Goal: Task Accomplishment & Management: Manage account settings

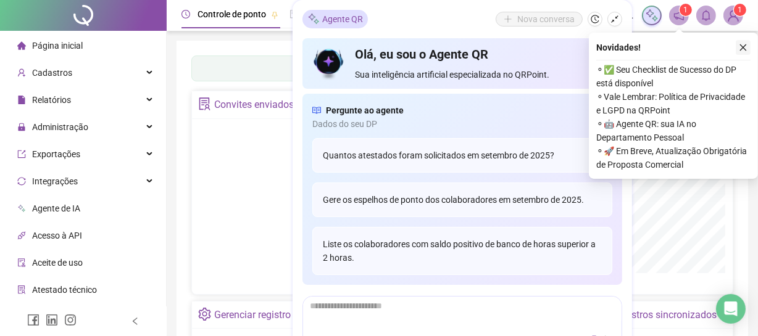
click at [748, 51] on button "button" at bounding box center [743, 47] width 15 height 15
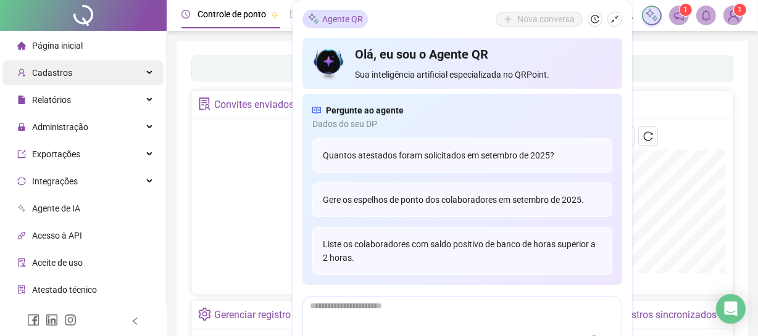
click at [90, 77] on div "Cadastros" at bounding box center [82, 72] width 161 height 25
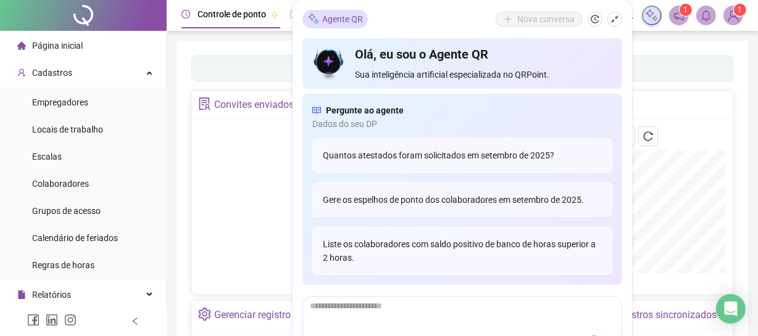
click at [105, 310] on div "Administração" at bounding box center [82, 322] width 161 height 25
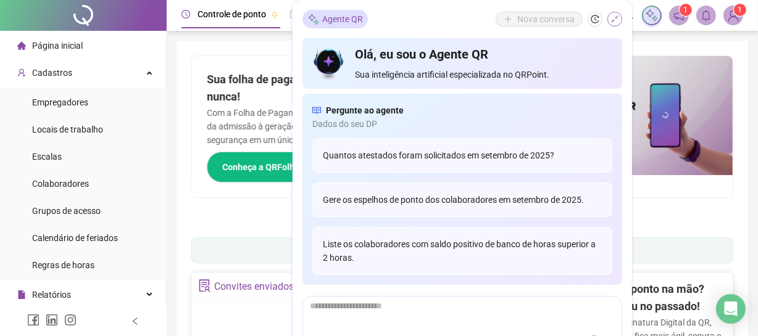
click at [615, 14] on button "button" at bounding box center [614, 19] width 15 height 15
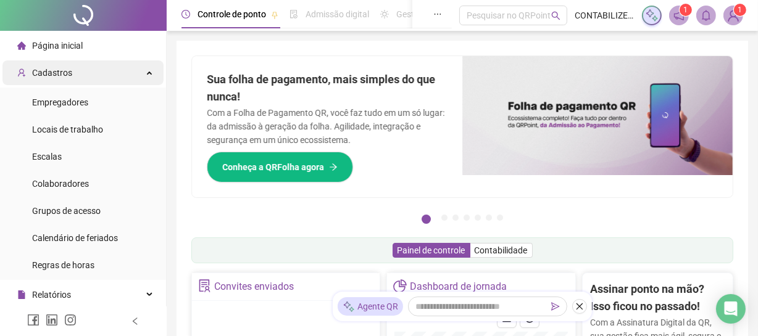
click at [80, 72] on div "Cadastros" at bounding box center [82, 72] width 161 height 25
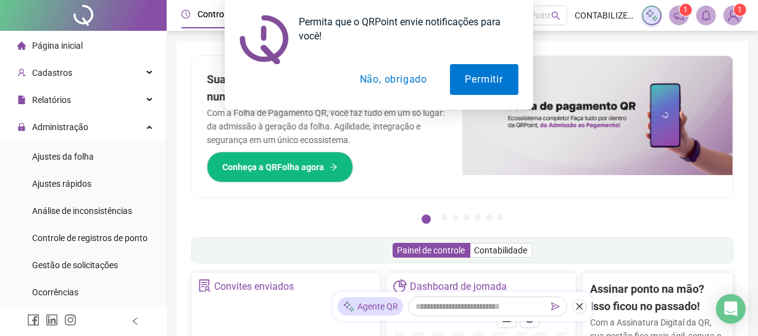
click at [422, 81] on button "Não, obrigado" at bounding box center [393, 79] width 98 height 31
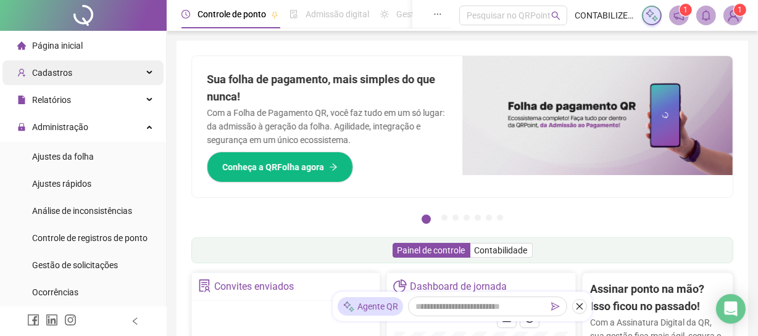
click at [73, 75] on div "Cadastros" at bounding box center [82, 72] width 161 height 25
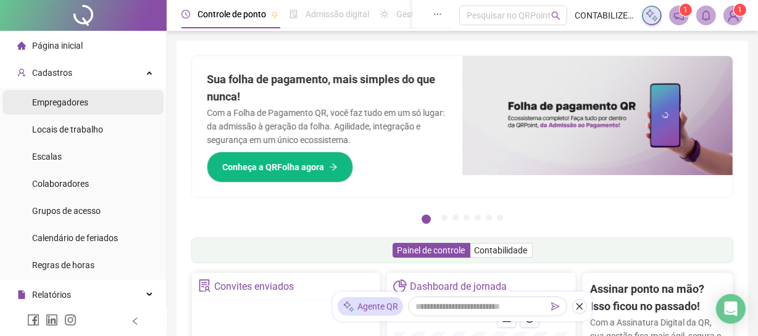
click at [87, 104] on li "Empregadores" at bounding box center [82, 102] width 161 height 25
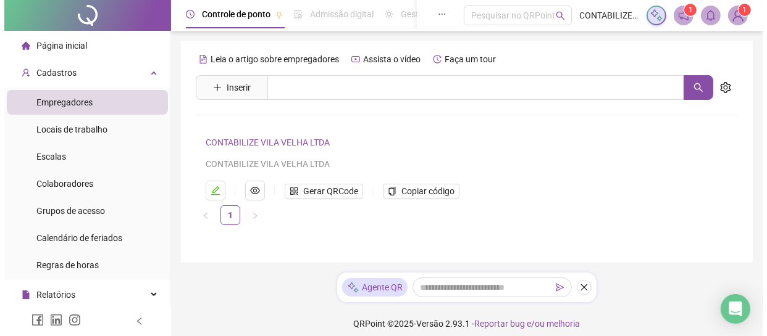
scroll to position [9, 0]
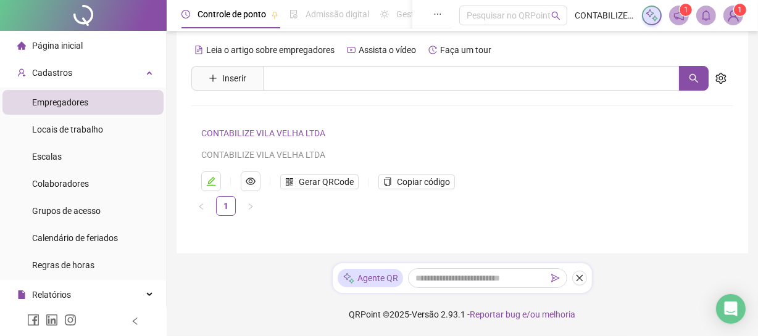
click at [740, 25] on span "1" at bounding box center [733, 16] width 20 height 20
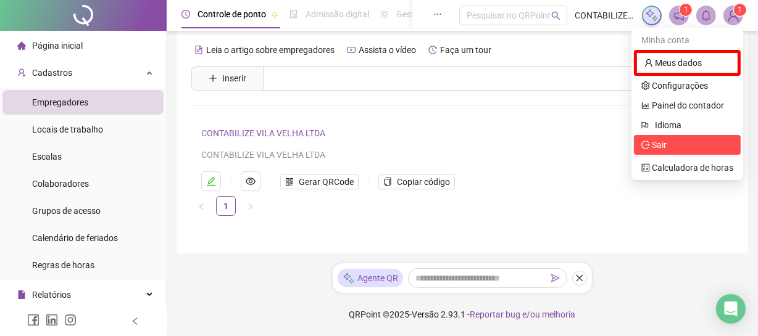
click at [660, 140] on span "Sair" at bounding box center [659, 145] width 15 height 10
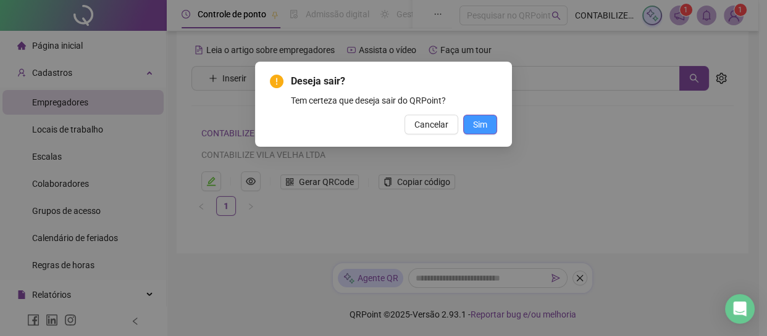
click at [491, 123] on button "Sim" at bounding box center [480, 125] width 34 height 20
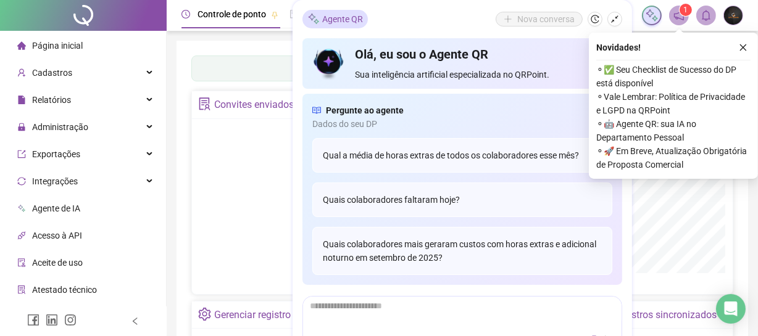
click at [741, 48] on icon "close" at bounding box center [743, 47] width 9 height 9
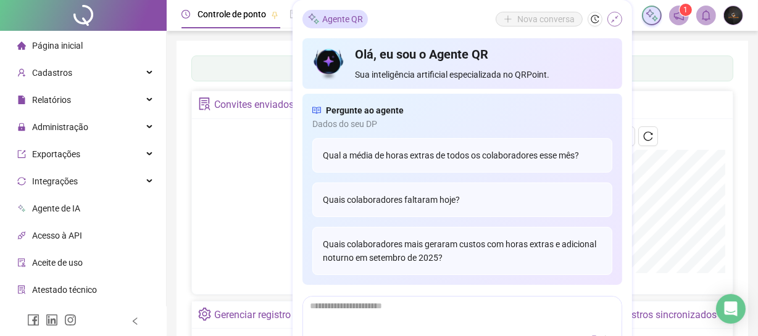
click at [616, 18] on icon "shrink" at bounding box center [614, 18] width 7 height 7
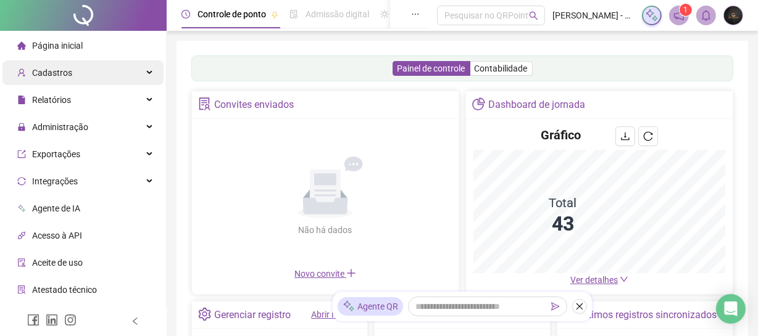
click at [68, 69] on span "Cadastros" at bounding box center [52, 73] width 40 height 10
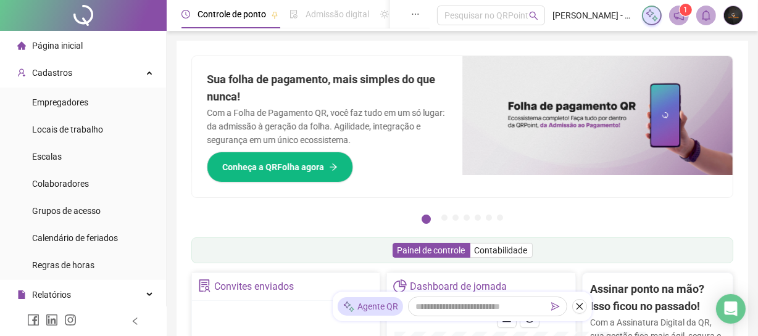
click at [59, 48] on span "Página inicial" at bounding box center [57, 46] width 51 height 10
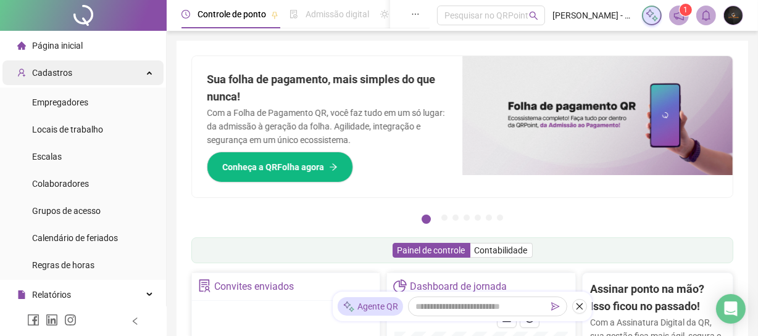
click at [71, 73] on div "Cadastros" at bounding box center [82, 72] width 161 height 25
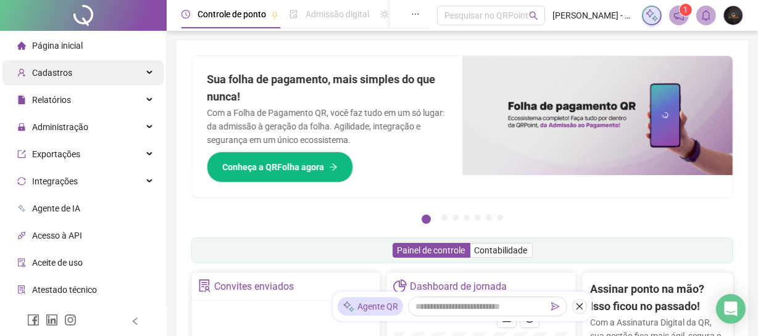
click at [67, 74] on span "Cadastros" at bounding box center [52, 73] width 40 height 10
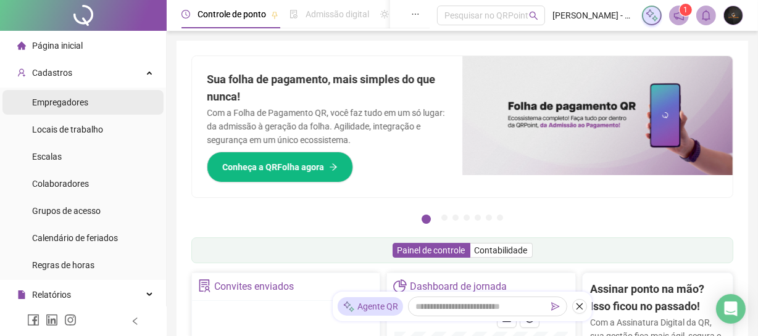
click at [79, 100] on span "Empregadores" at bounding box center [60, 103] width 56 height 10
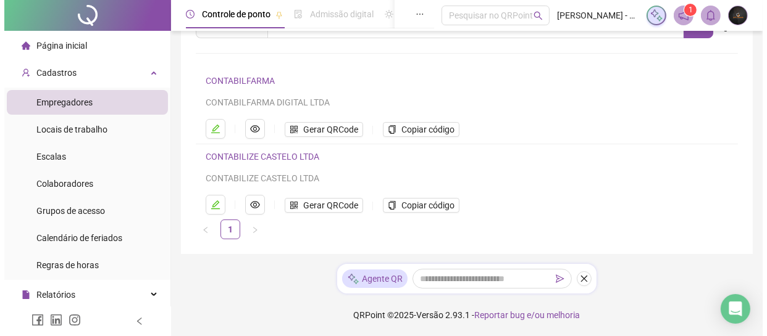
scroll to position [6, 0]
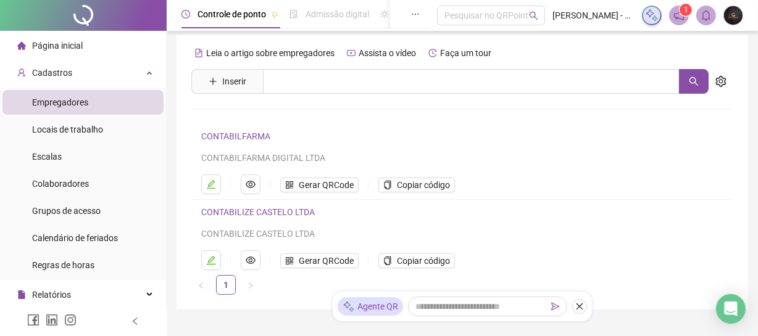
click at [731, 19] on img at bounding box center [733, 15] width 19 height 19
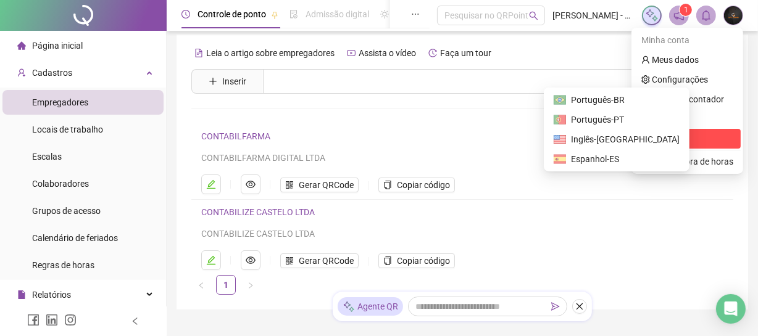
click at [673, 138] on span "Sair" at bounding box center [687, 139] width 92 height 14
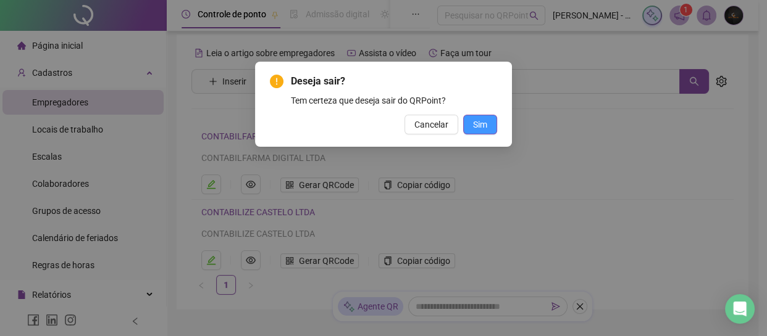
click at [483, 118] on span "Sim" at bounding box center [480, 125] width 14 height 14
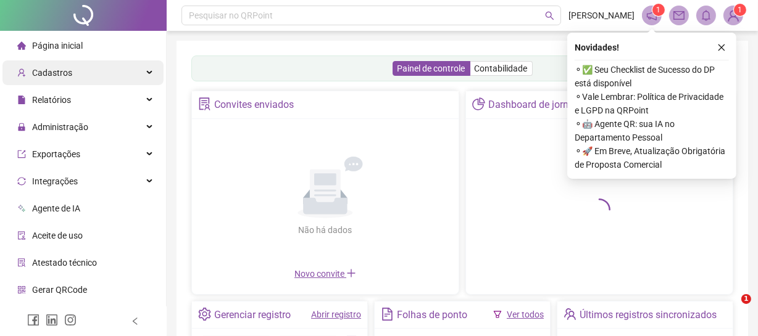
click at [42, 73] on span "Cadastros" at bounding box center [52, 73] width 40 height 10
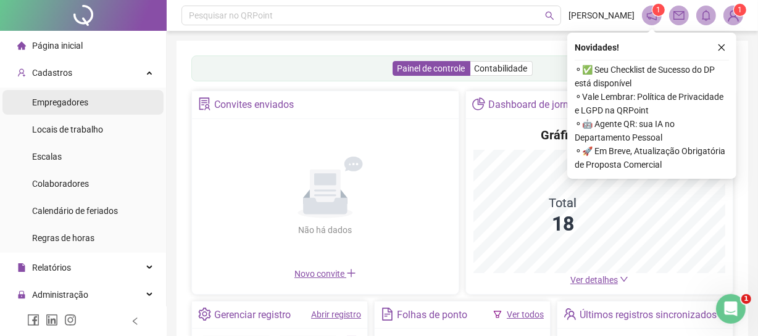
click at [71, 105] on span "Empregadores" at bounding box center [60, 103] width 56 height 10
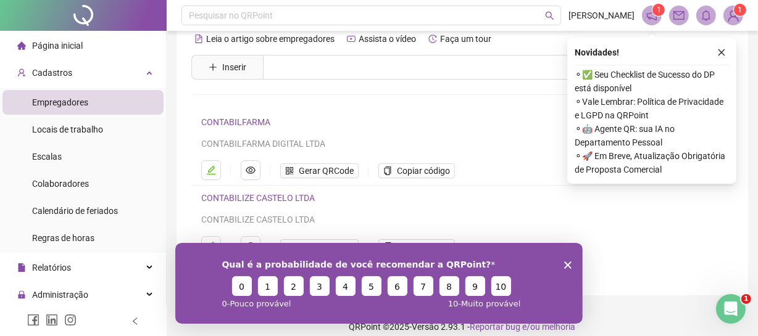
scroll to position [32, 0]
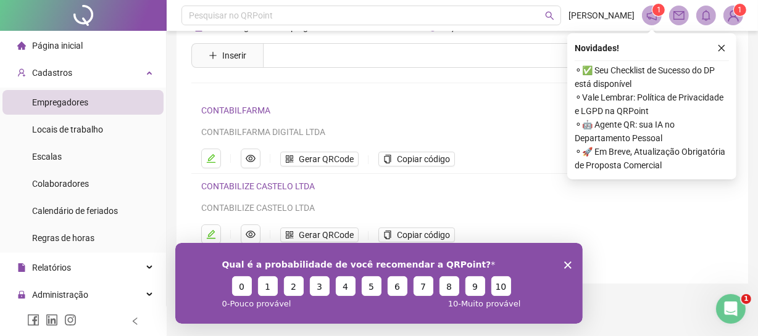
click at [569, 267] on polygon "Encerrar pesquisa" at bounding box center [567, 264] width 7 height 7
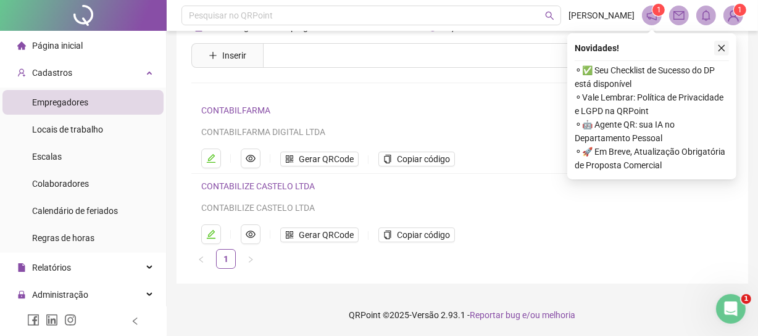
click at [726, 49] on button "button" at bounding box center [721, 48] width 15 height 15
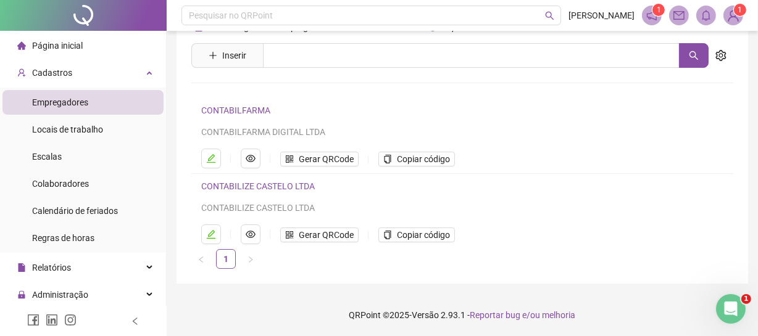
click at [657, 15] on span "1" at bounding box center [659, 10] width 4 height 12
